Goal: Task Accomplishment & Management: Use online tool/utility

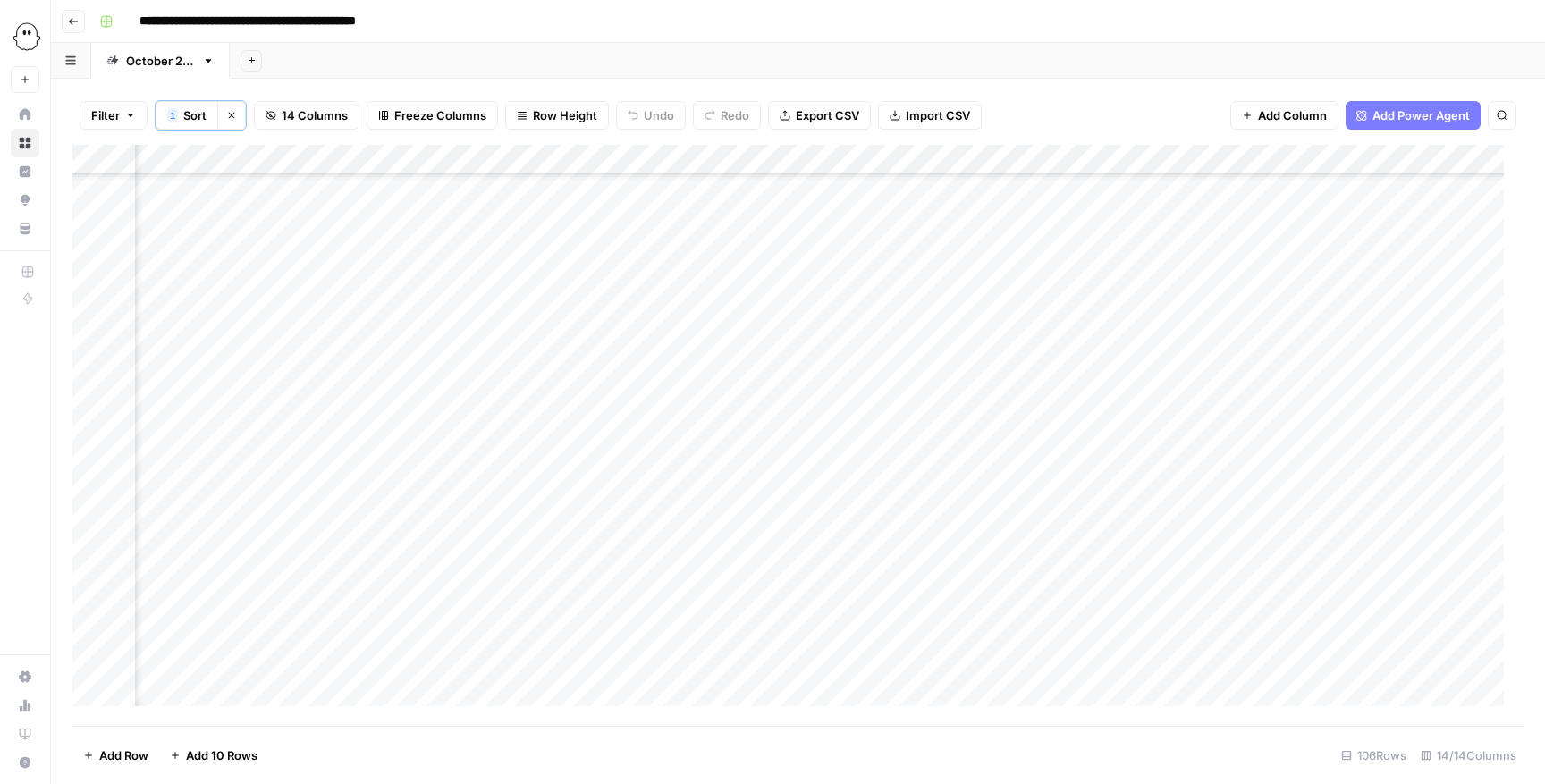
scroll to position [804, 425]
click at [774, 388] on div "Add Column" at bounding box center [798, 436] width 1451 height 581
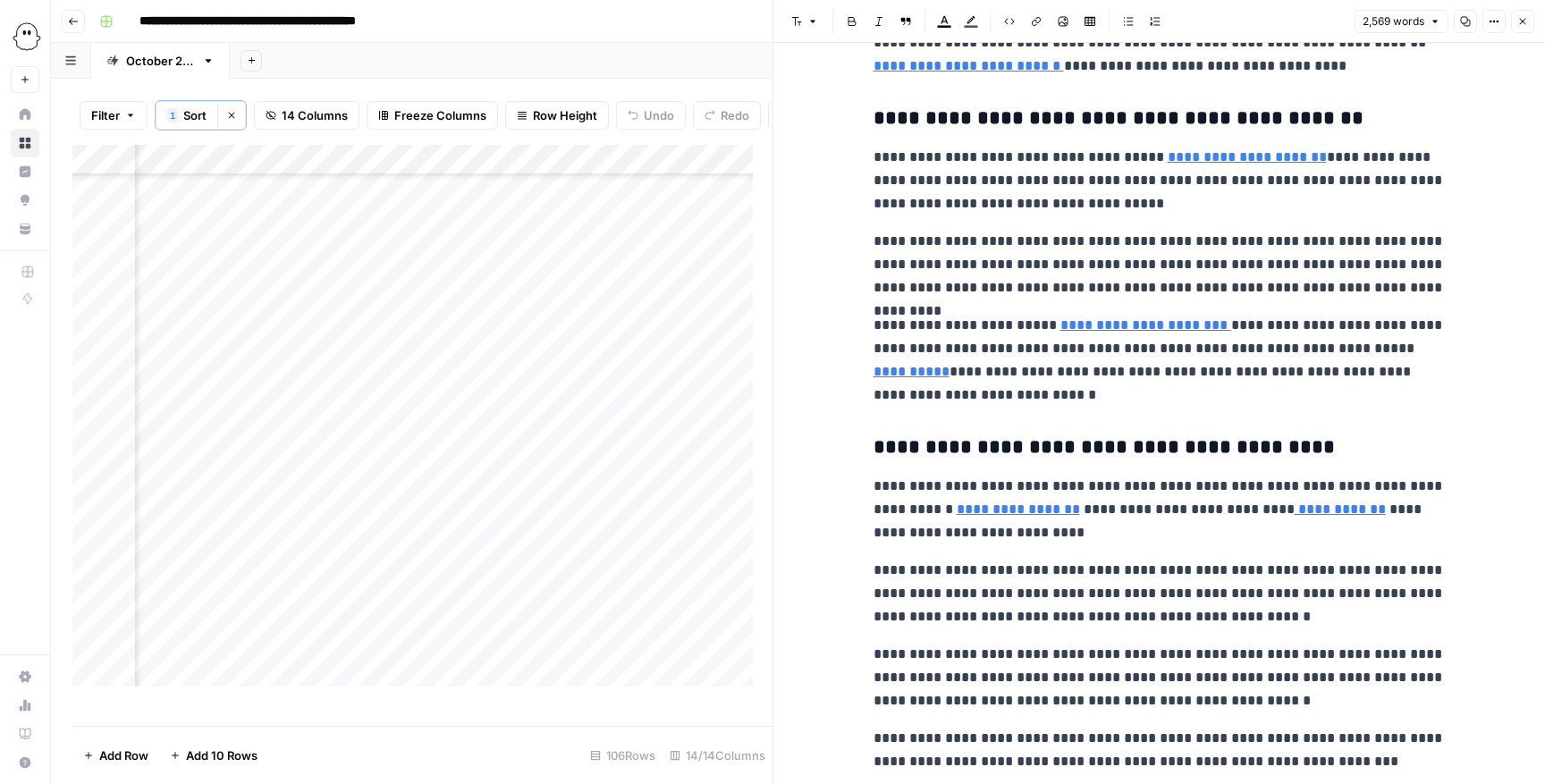
scroll to position [7371, 0]
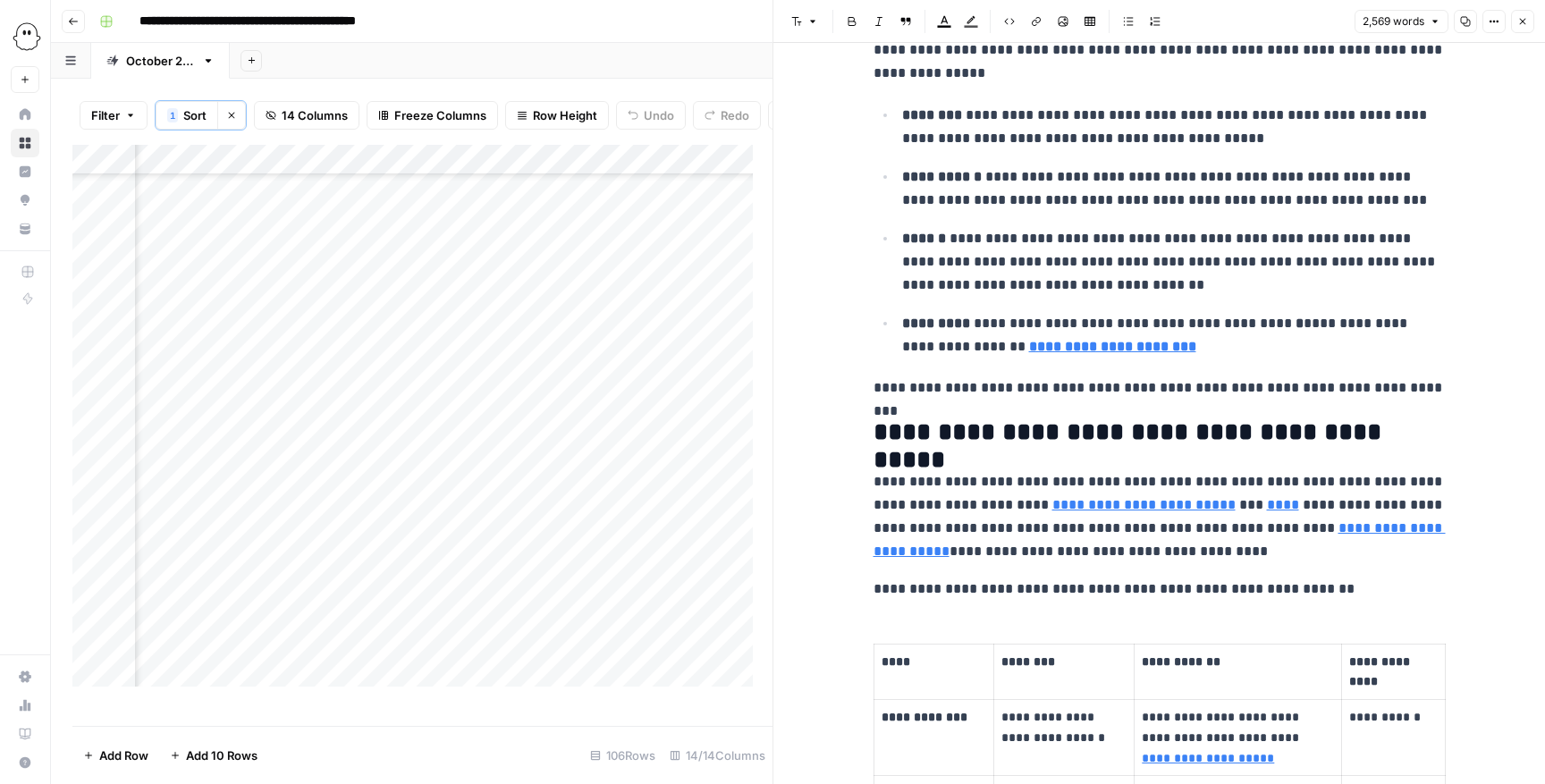
click at [1522, 24] on icon "button" at bounding box center [1521, 21] width 10 height 10
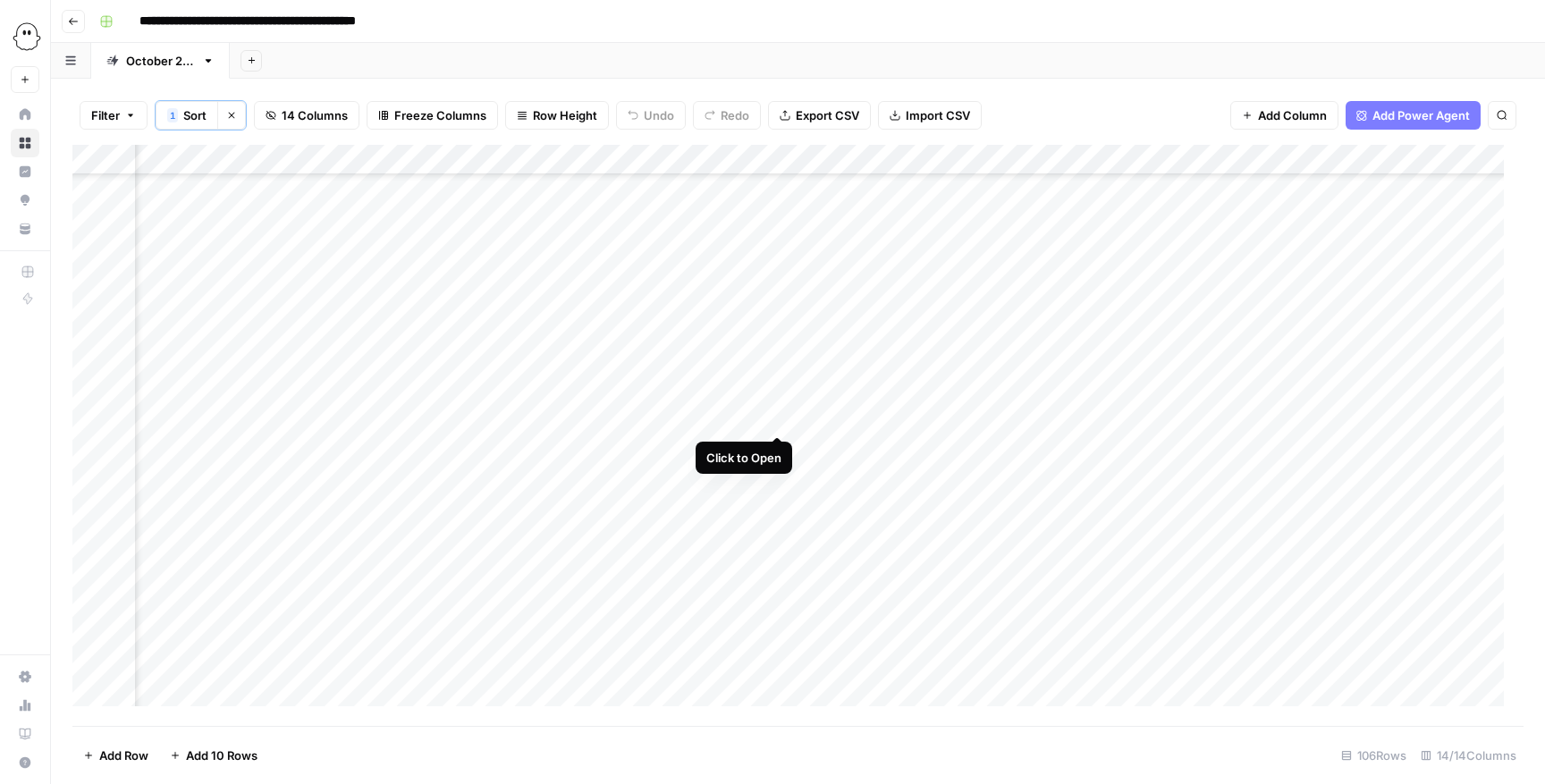
click at [779, 415] on div "Add Column" at bounding box center [798, 436] width 1451 height 581
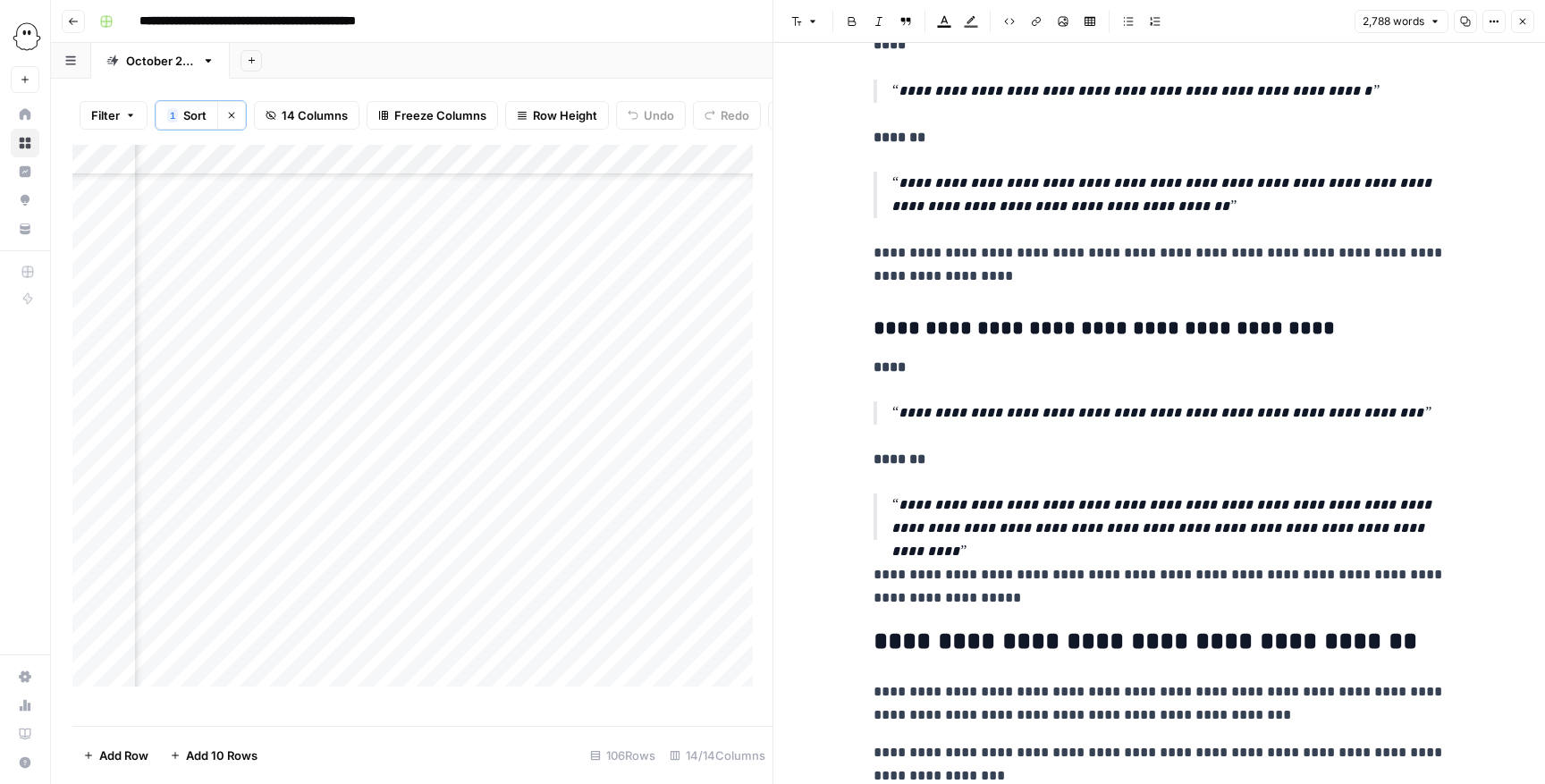
scroll to position [13001, 0]
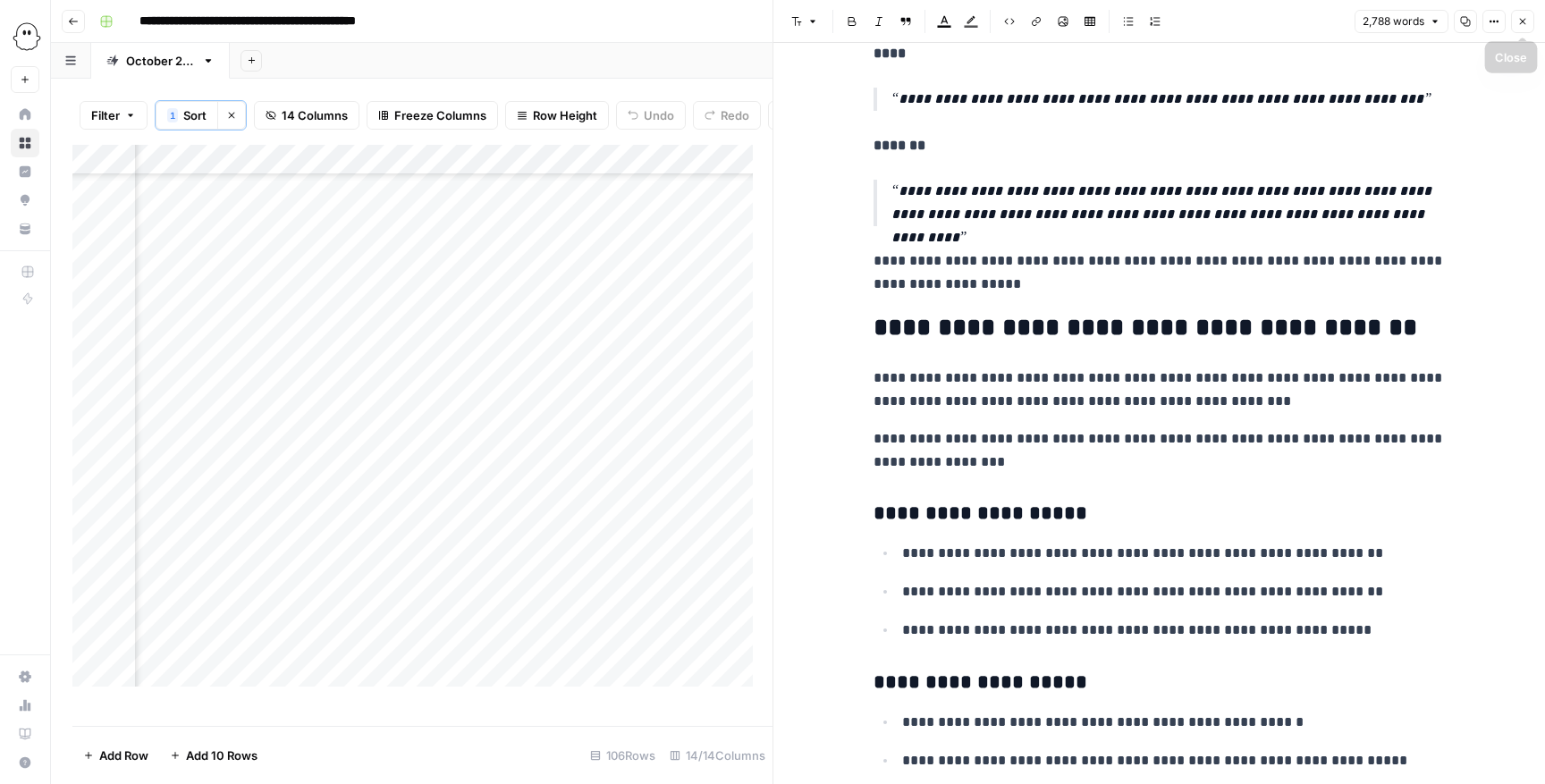
click at [1525, 21] on icon "button" at bounding box center [1521, 21] width 10 height 10
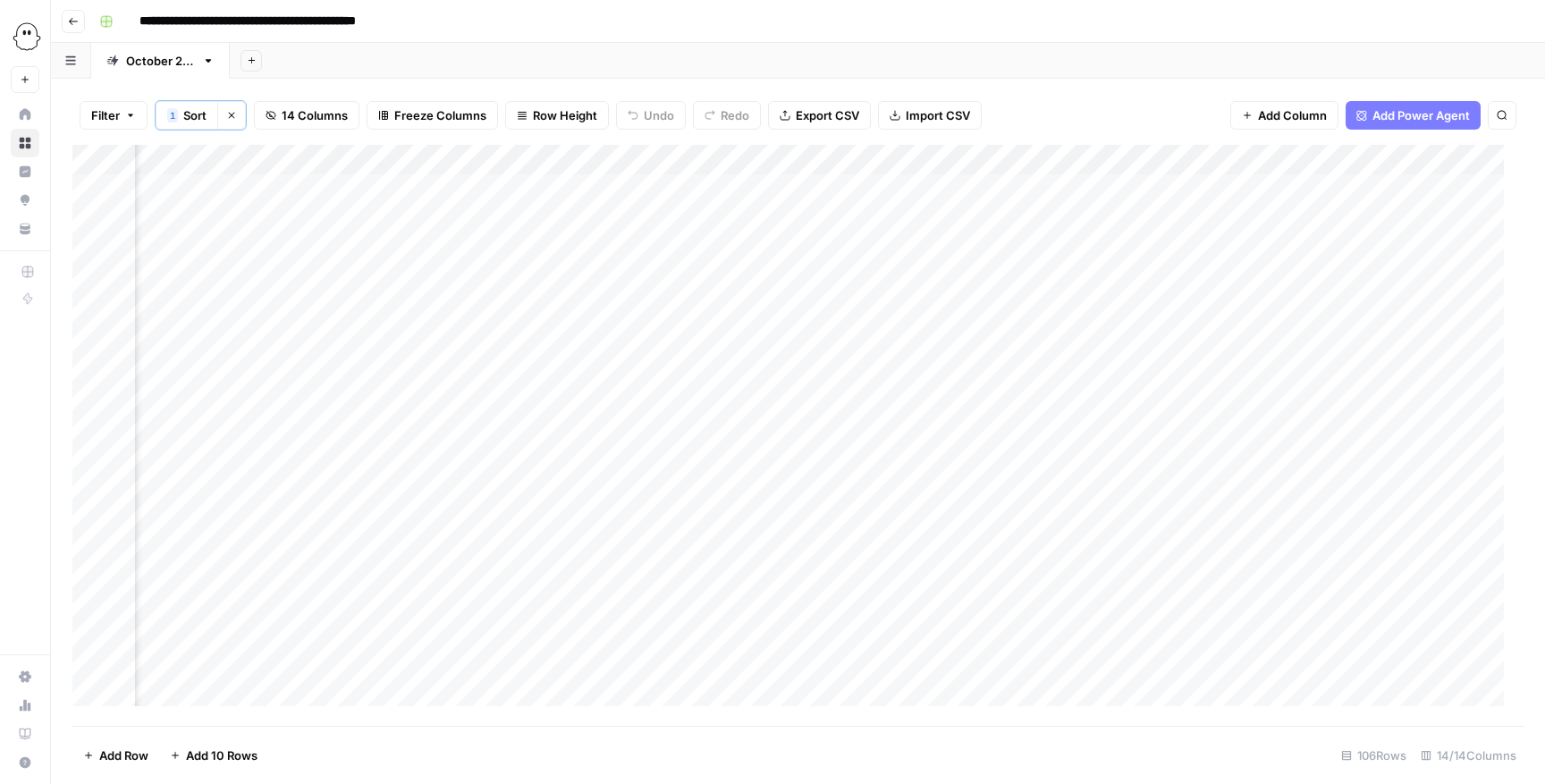
scroll to position [0, 531]
